Goal: Information Seeking & Learning: Understand process/instructions

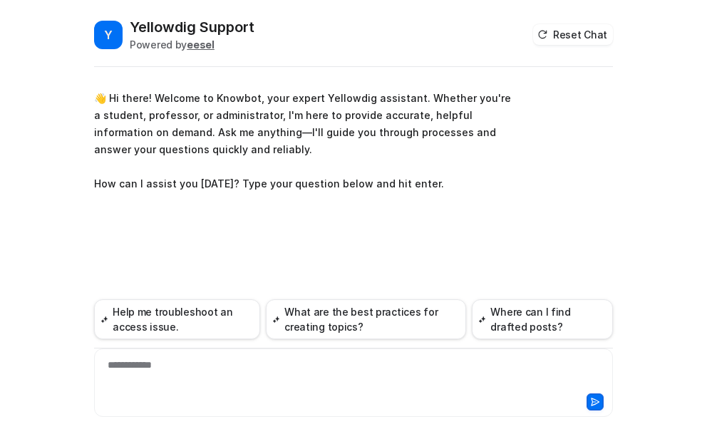
click at [122, 367] on div "**********" at bounding box center [354, 374] width 512 height 33
paste div
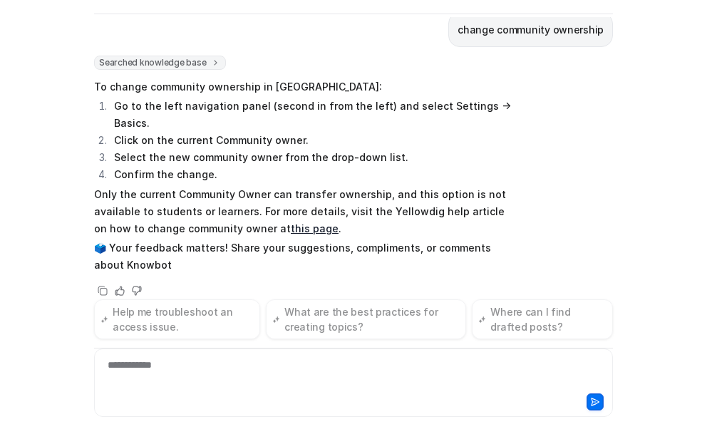
scroll to position [155, 0]
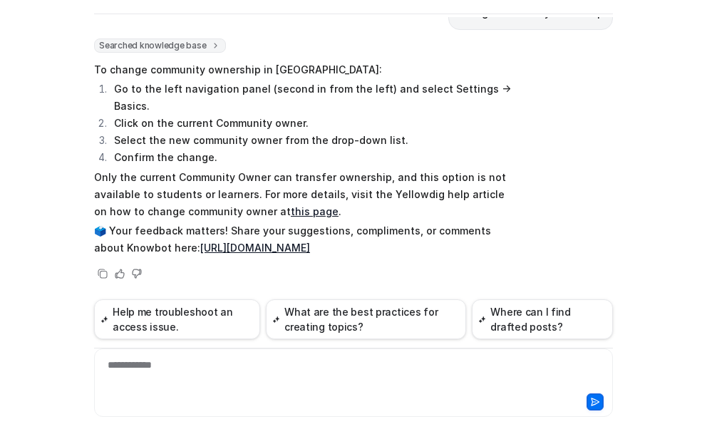
click at [291, 213] on link "this page" at bounding box center [315, 211] width 48 height 12
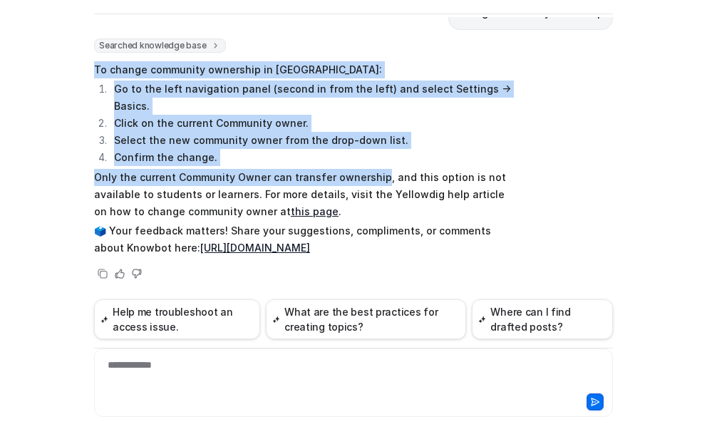
drag, startPoint x: 89, startPoint y: 71, endPoint x: 368, endPoint y: 172, distance: 297.0
click at [368, 172] on span "To change community ownership in [GEOGRAPHIC_DATA]: Go to the left navigation p…" at bounding box center [302, 158] width 417 height 201
copy span "To change community ownership in Yellowdig: Go to the left navigation panel (se…"
